Goal: Task Accomplishment & Management: Use online tool/utility

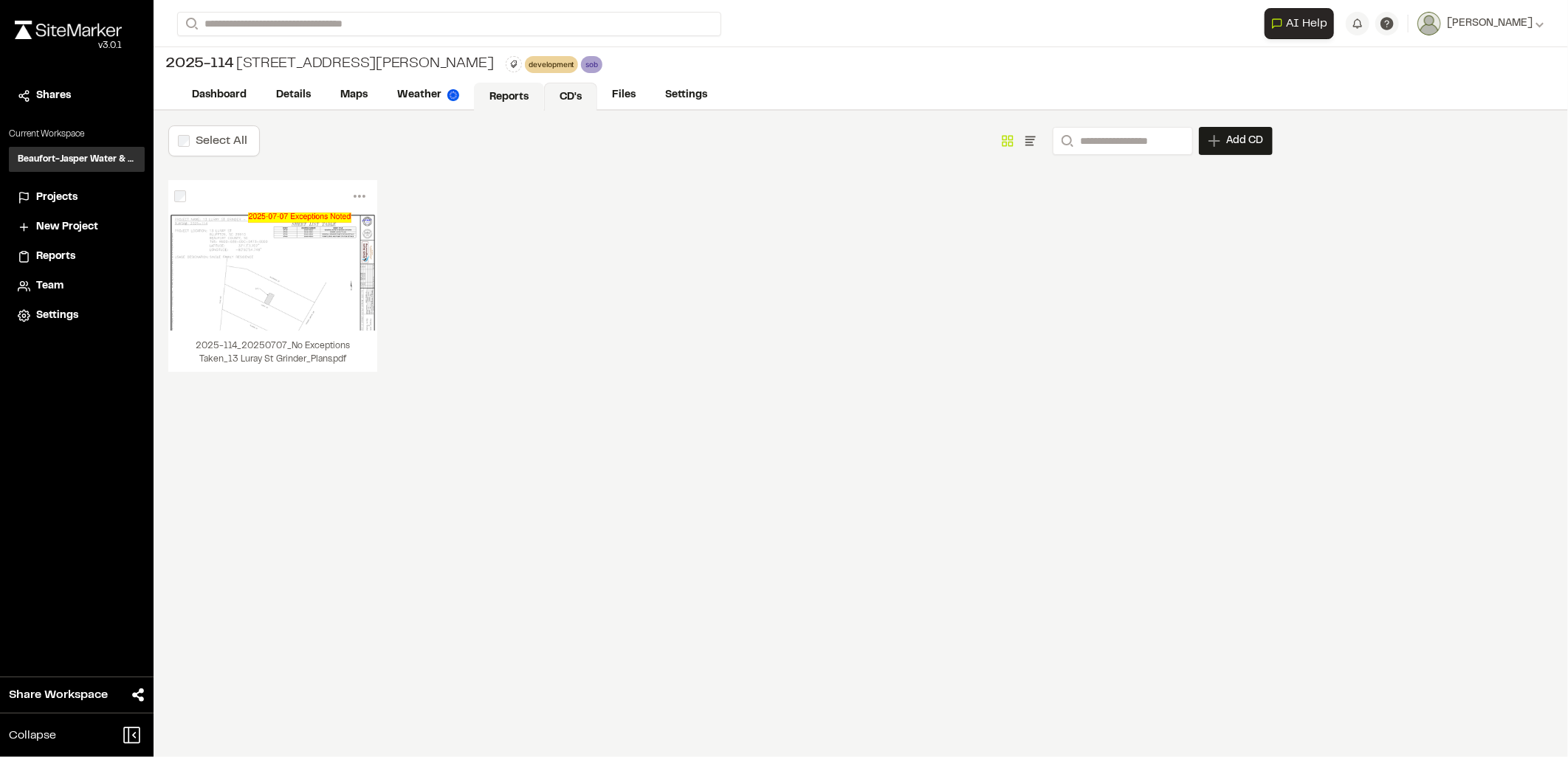
click at [514, 101] on link "Reports" at bounding box center [509, 96] width 70 height 28
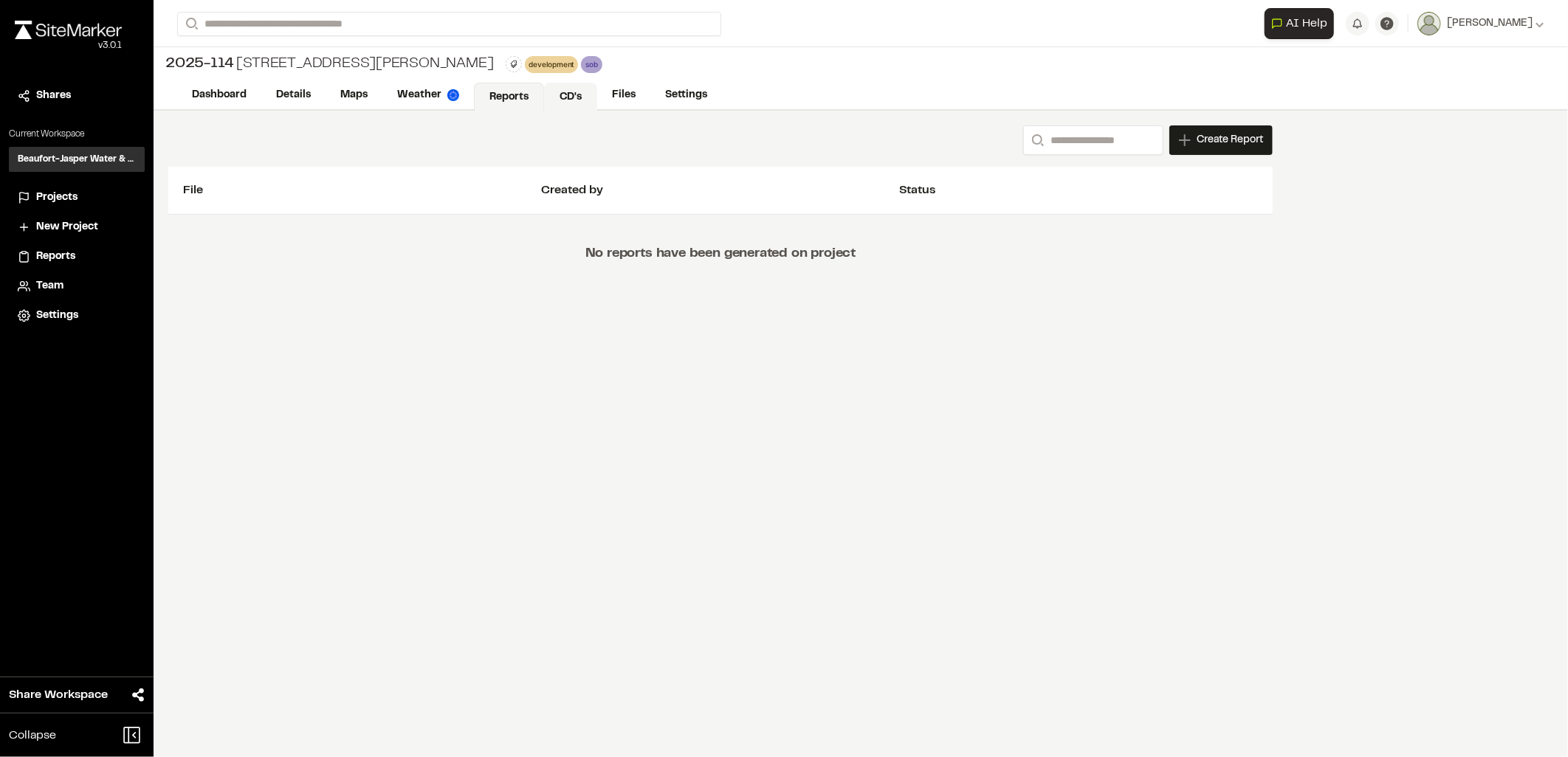
click at [588, 92] on link "CD's" at bounding box center [570, 96] width 53 height 28
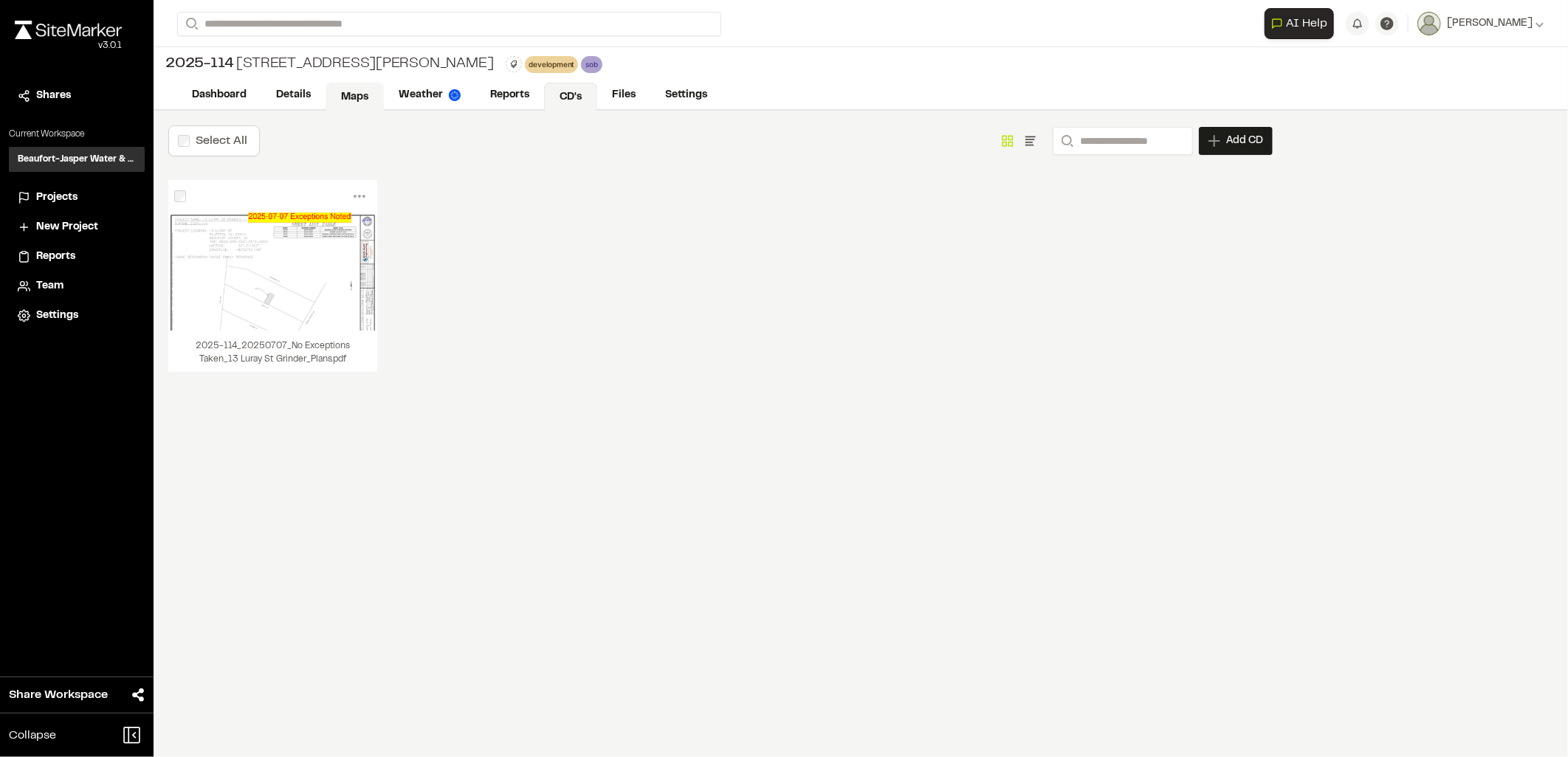
click at [336, 87] on link "Maps" at bounding box center [355, 96] width 58 height 28
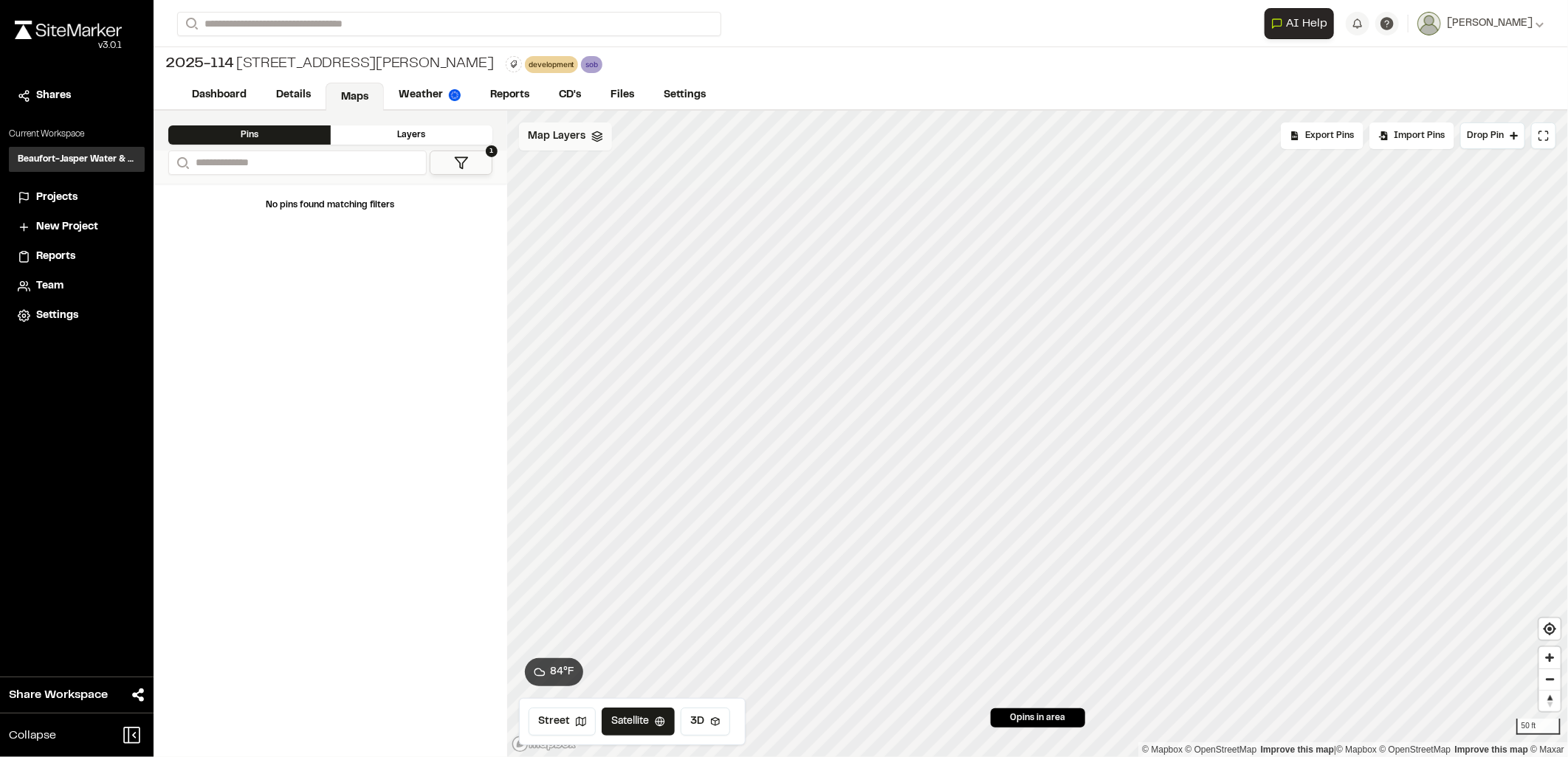
click at [521, 135] on div "Map Layers" at bounding box center [565, 136] width 93 height 28
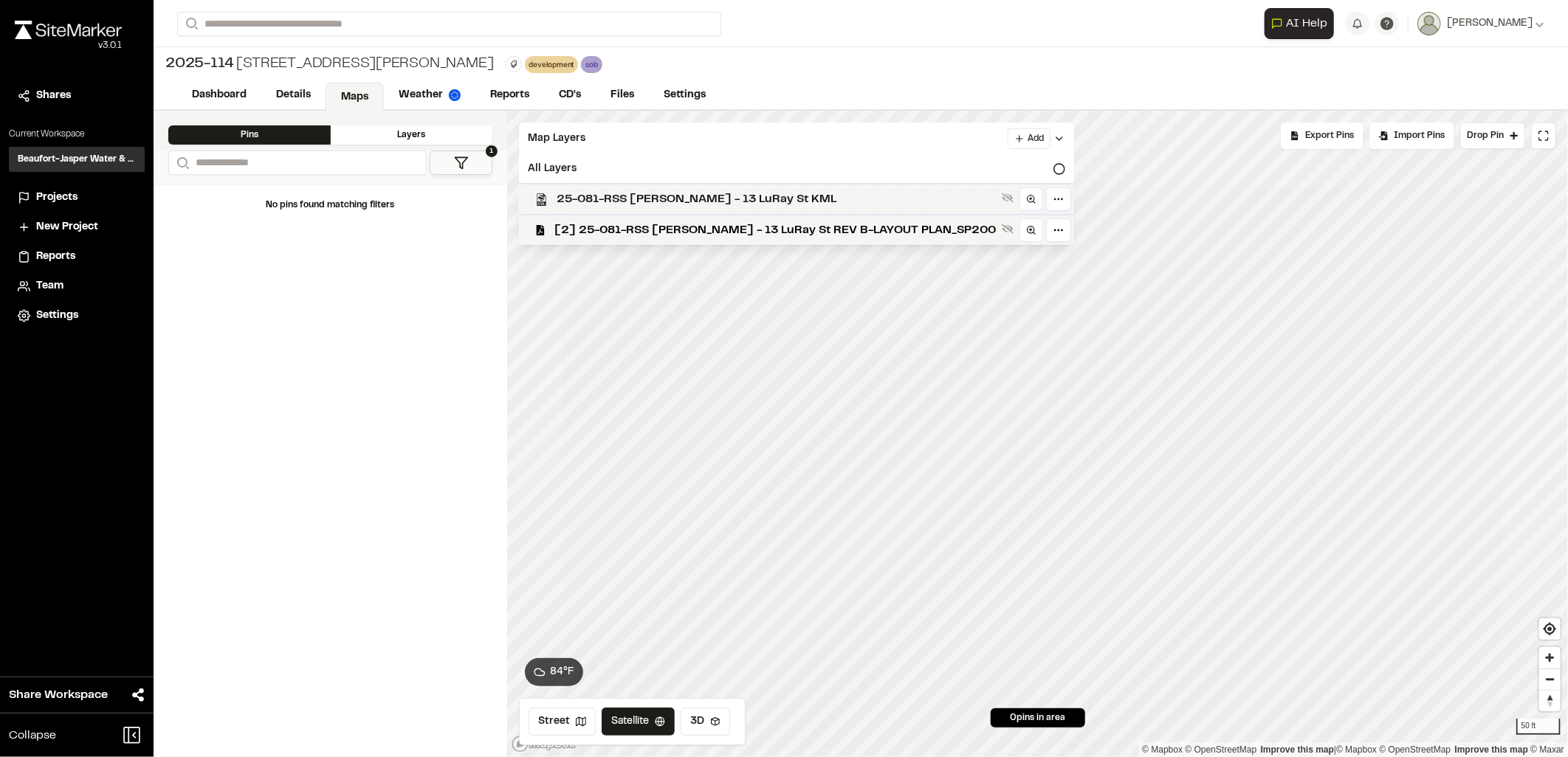
click at [617, 200] on span "25-081-RSS [PERSON_NAME] - 13 LuRay St KML" at bounding box center [776, 199] width 439 height 18
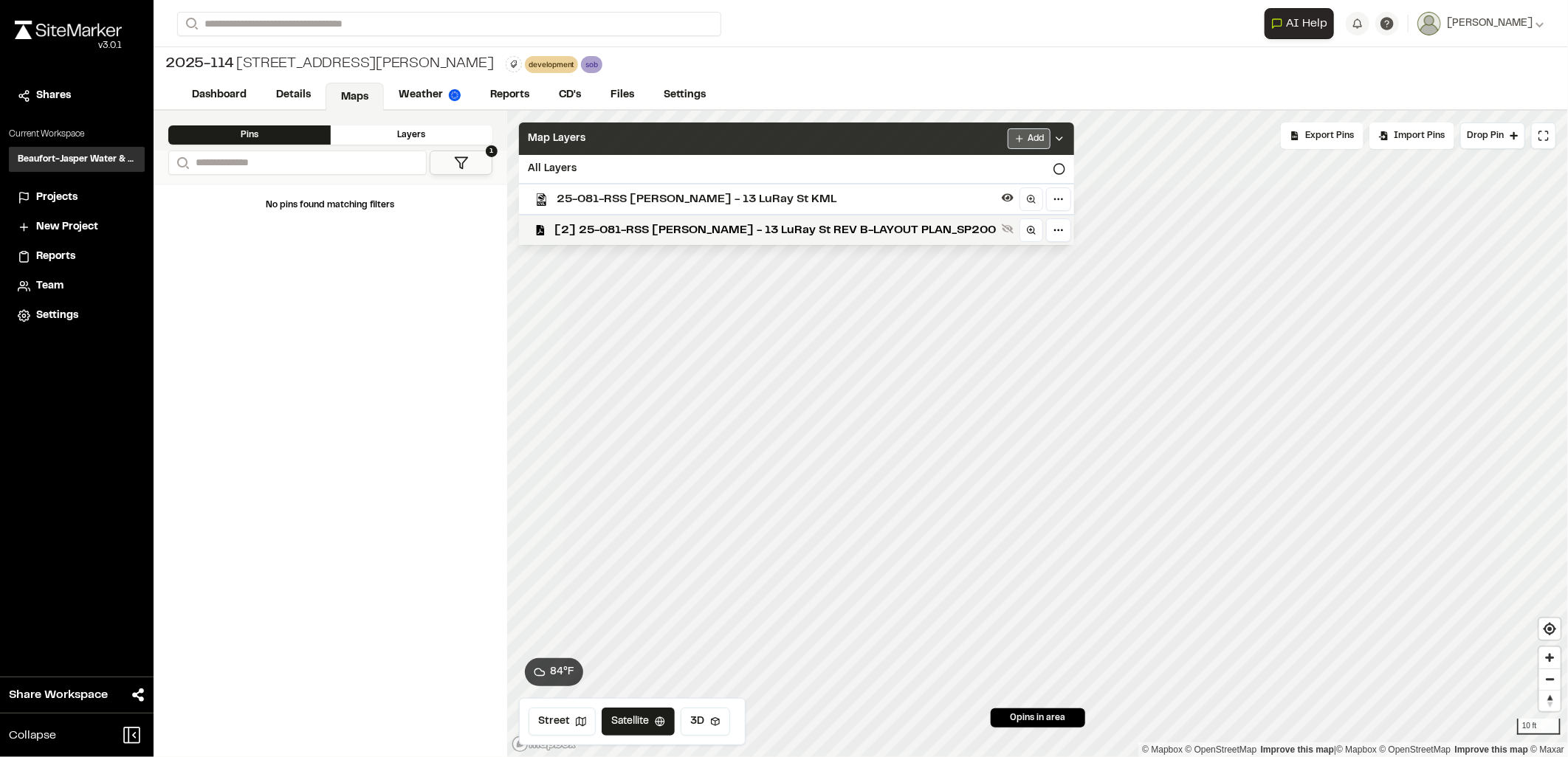
click at [977, 145] on html "Close sidebar v 3.0.1 Shares Current Workspace Beaufort-Jasper Water & Sewer Au…" at bounding box center [784, 378] width 1568 height 757
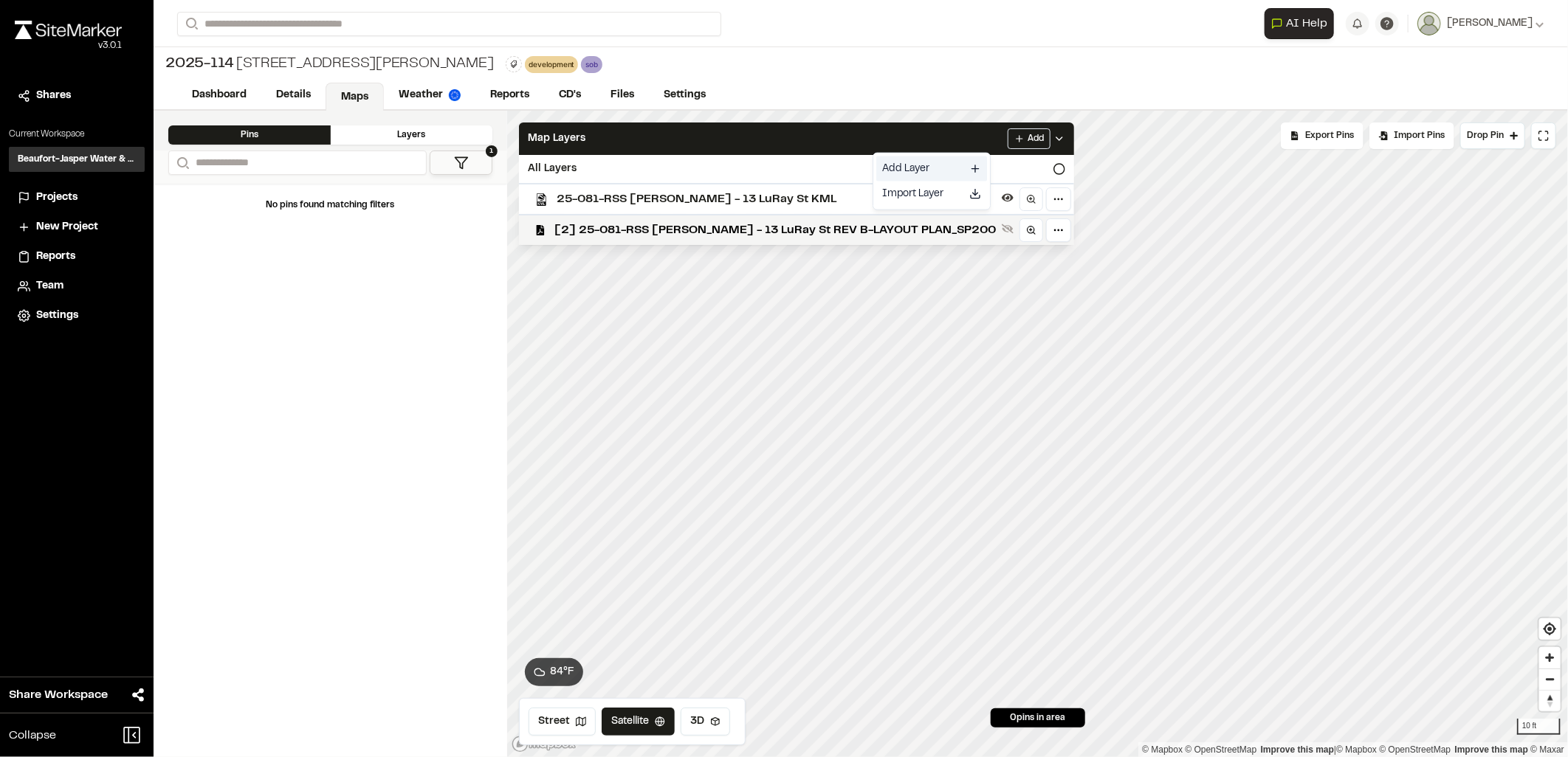
click at [917, 168] on link "Add Layer" at bounding box center [932, 169] width 111 height 25
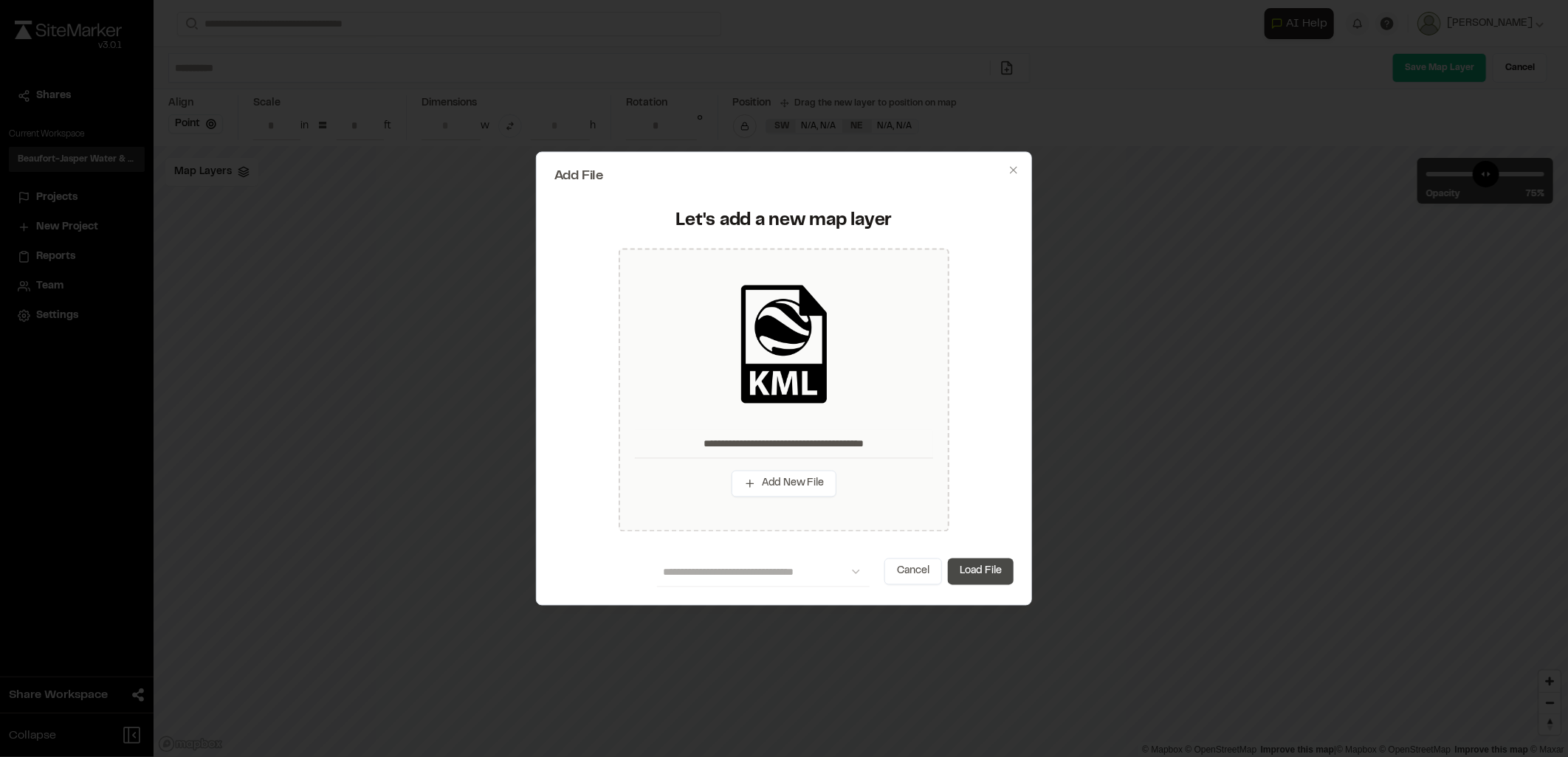
click at [983, 564] on button "Load File" at bounding box center [980, 571] width 66 height 27
type input "**********"
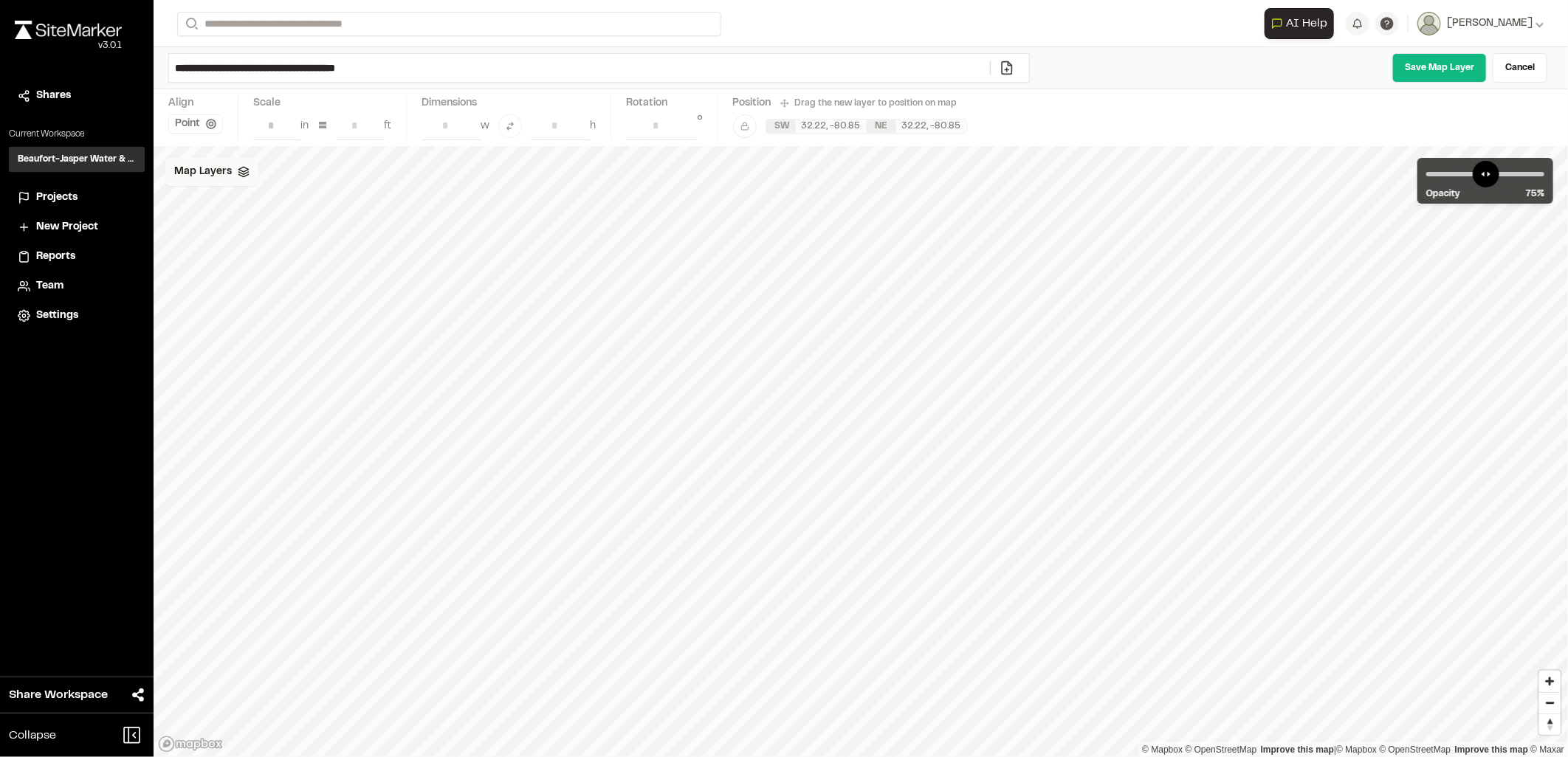
click at [234, 181] on div "Map Layers" at bounding box center [212, 171] width 93 height 28
